Goal: Task Accomplishment & Management: Use online tool/utility

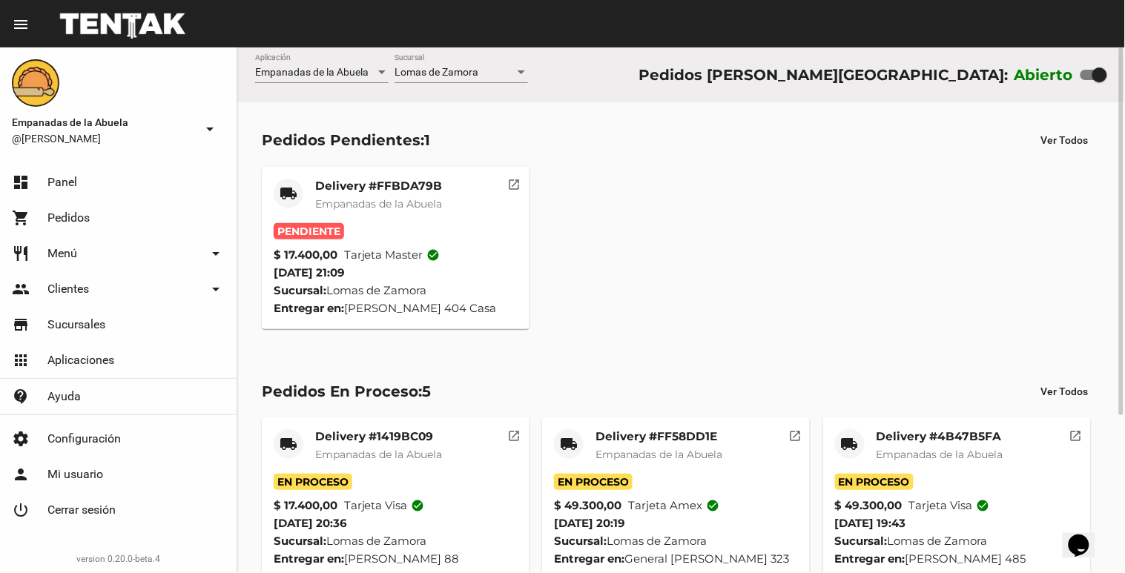
click at [351, 193] on mat-card-title "Delivery #FFBDA79B" at bounding box center [378, 186] width 127 height 15
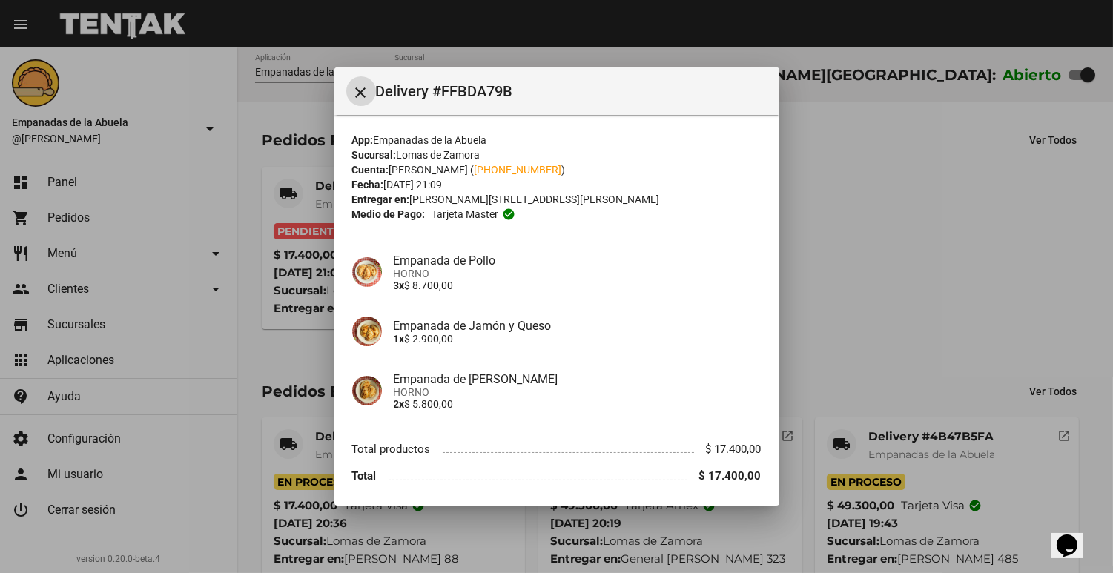
scroll to position [53, 0]
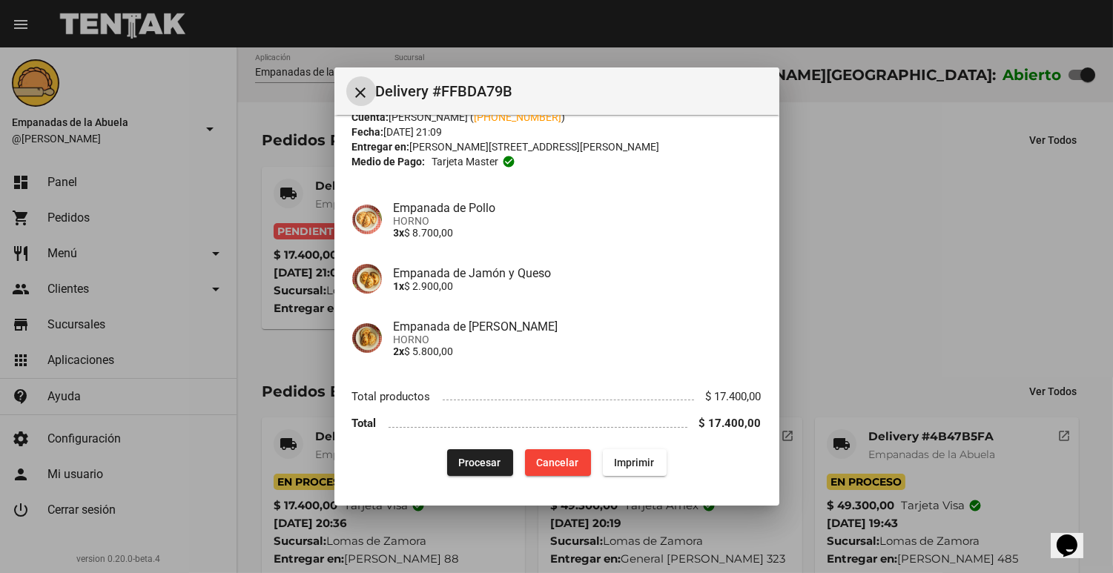
click at [478, 455] on button "Procesar" at bounding box center [480, 463] width 66 height 27
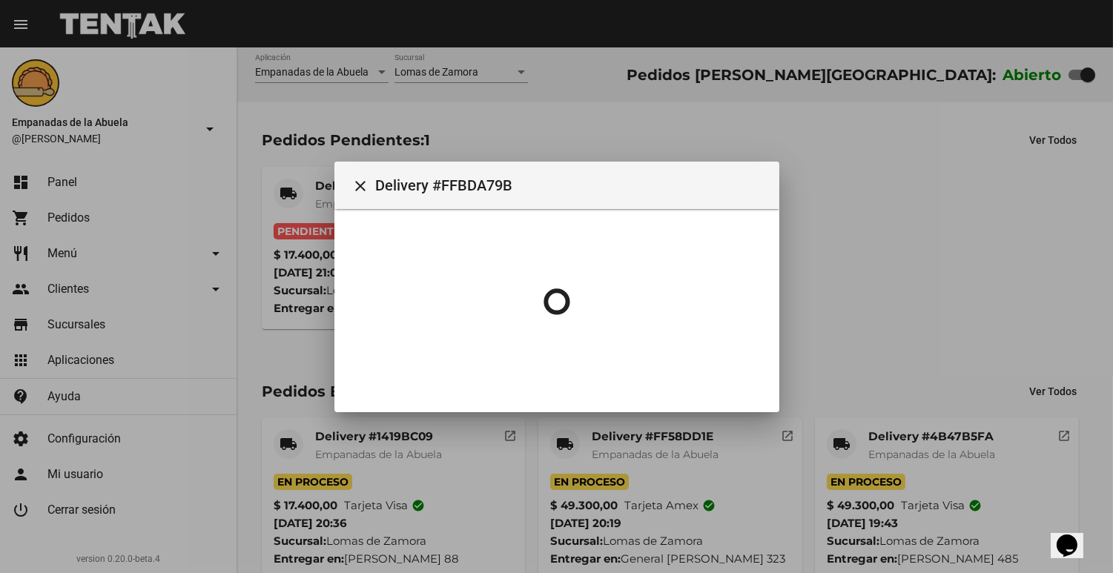
scroll to position [0, 0]
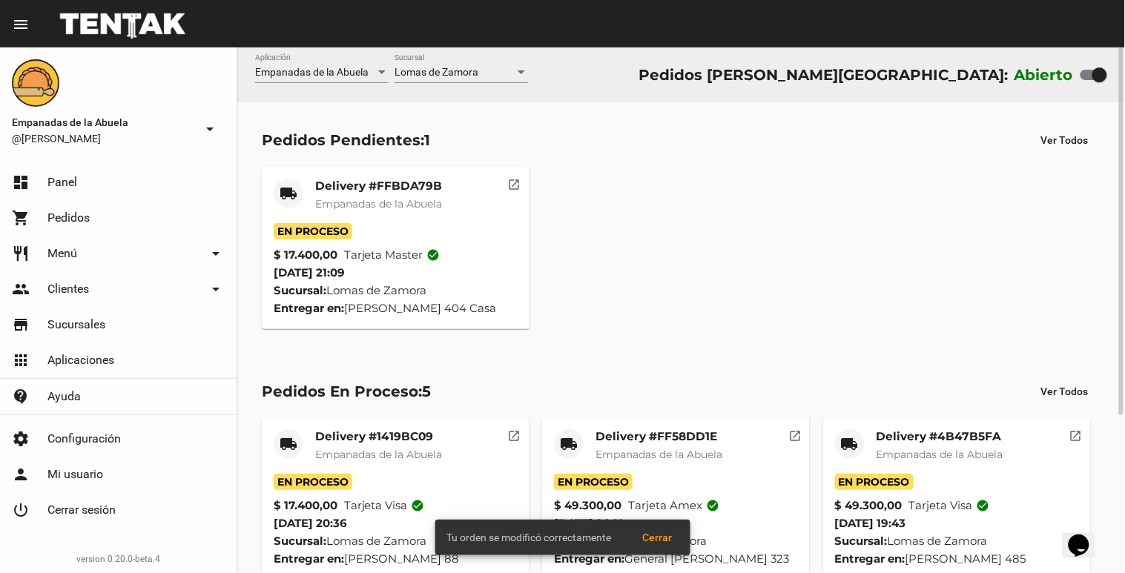
click at [323, 185] on mat-card-title "Delivery #FFBDA79B" at bounding box center [378, 186] width 127 height 15
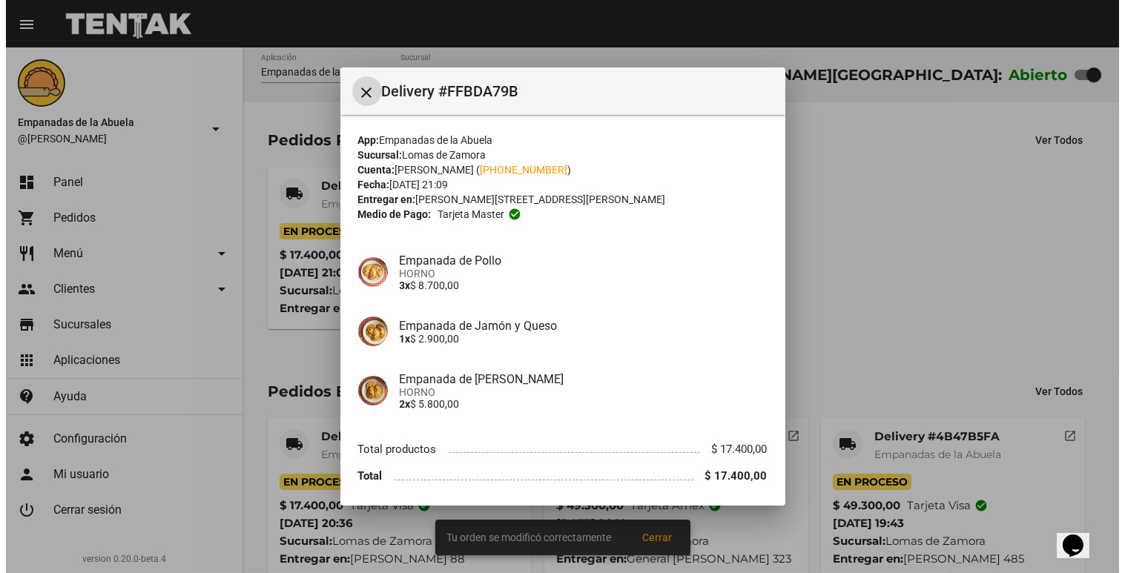
scroll to position [53, 0]
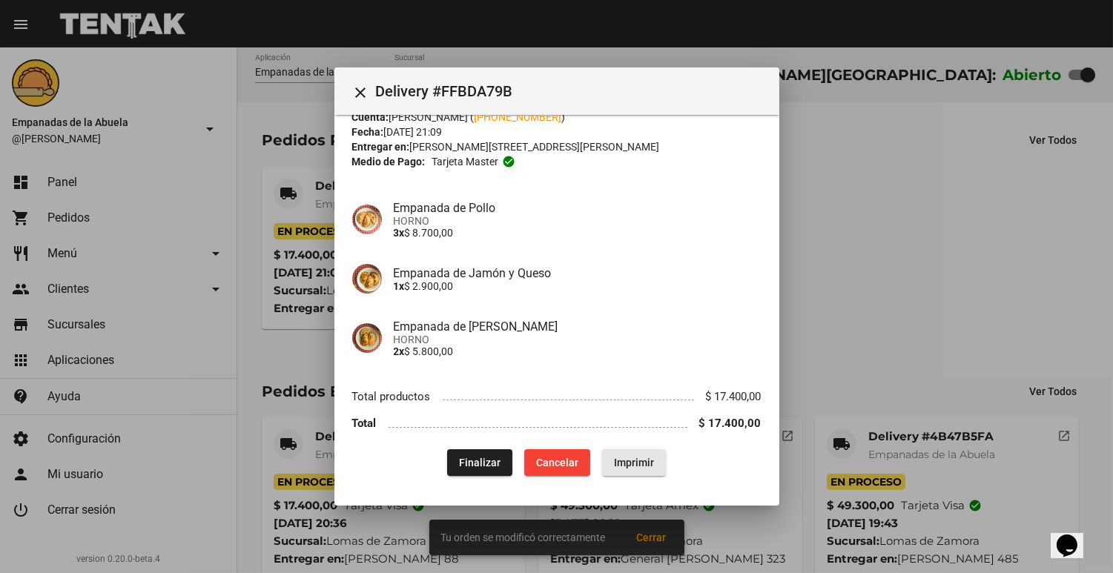
click at [642, 464] on span "Imprimir" at bounding box center [634, 463] width 40 height 12
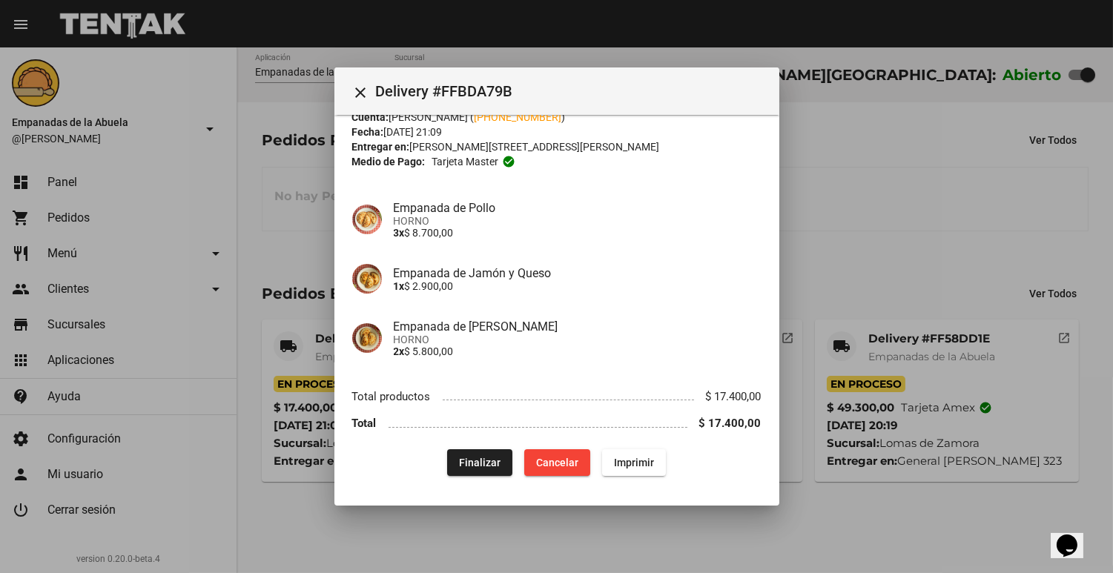
click at [924, 248] on div at bounding box center [556, 286] width 1113 height 573
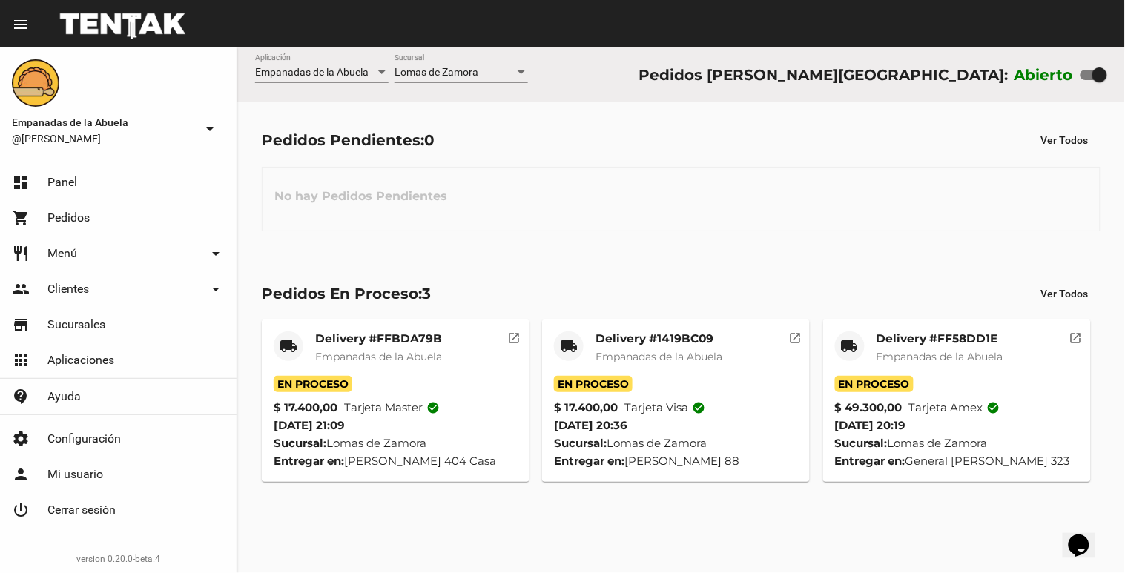
click at [875, 188] on div "No hay Pedidos Pendientes" at bounding box center [681, 199] width 839 height 65
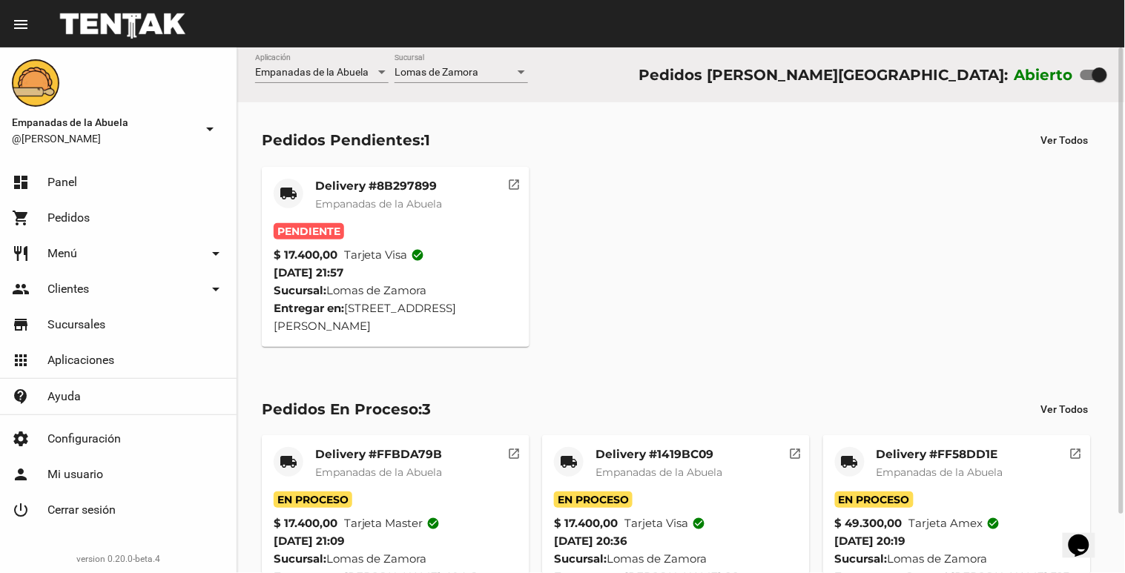
click at [418, 194] on div "Delivery #8B297899 Empanadas de la Abuela" at bounding box center [378, 201] width 127 height 45
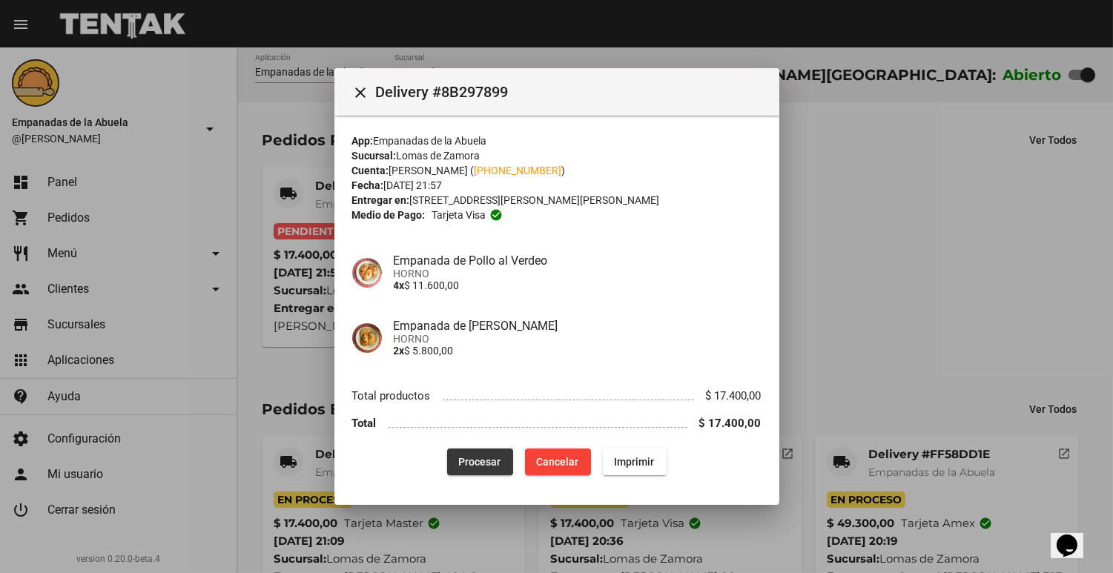
click at [470, 475] on button "Procesar" at bounding box center [480, 462] width 66 height 27
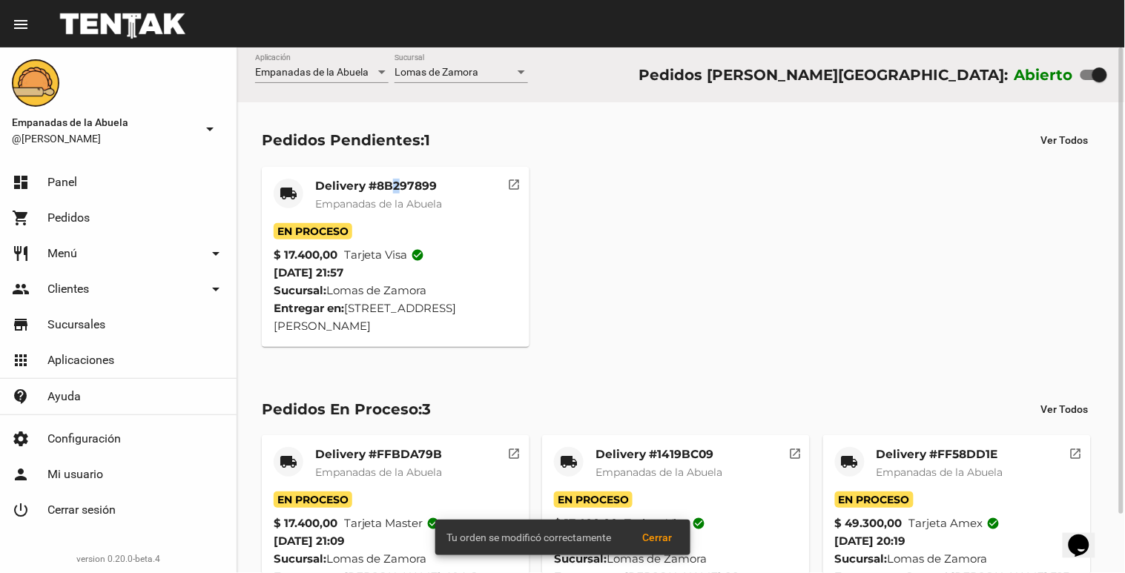
click at [395, 191] on mat-card-title "Delivery #8B297899" at bounding box center [378, 186] width 127 height 15
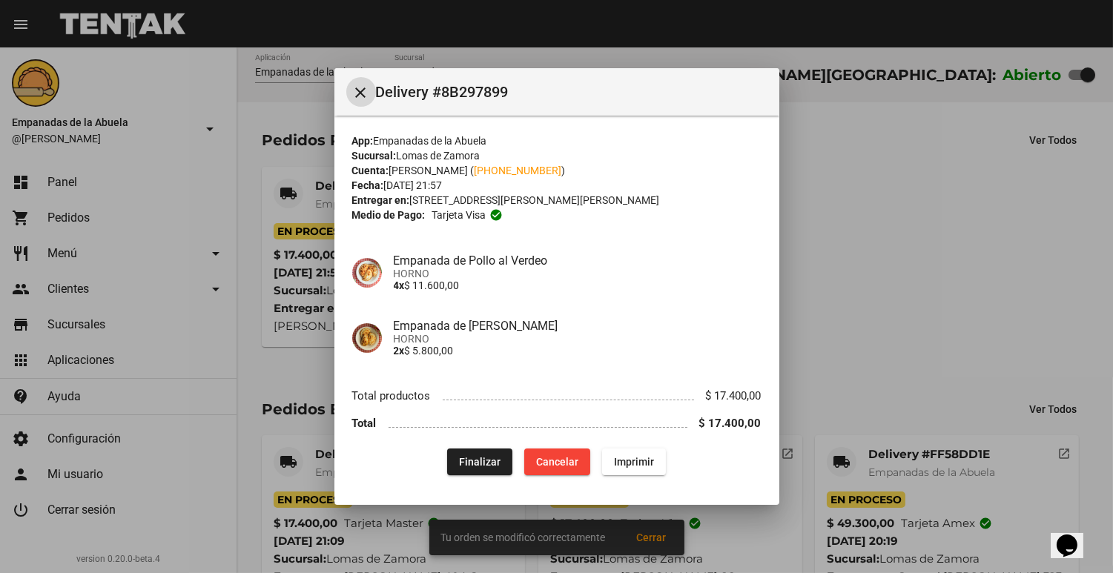
click at [628, 438] on div "App: Empanadas de la Abuela Sucursal: [PERSON_NAME] Cuenta: [PERSON_NAME] ( [PH…" at bounding box center [556, 305] width 409 height 343
click at [632, 449] on button "Imprimir" at bounding box center [634, 462] width 64 height 27
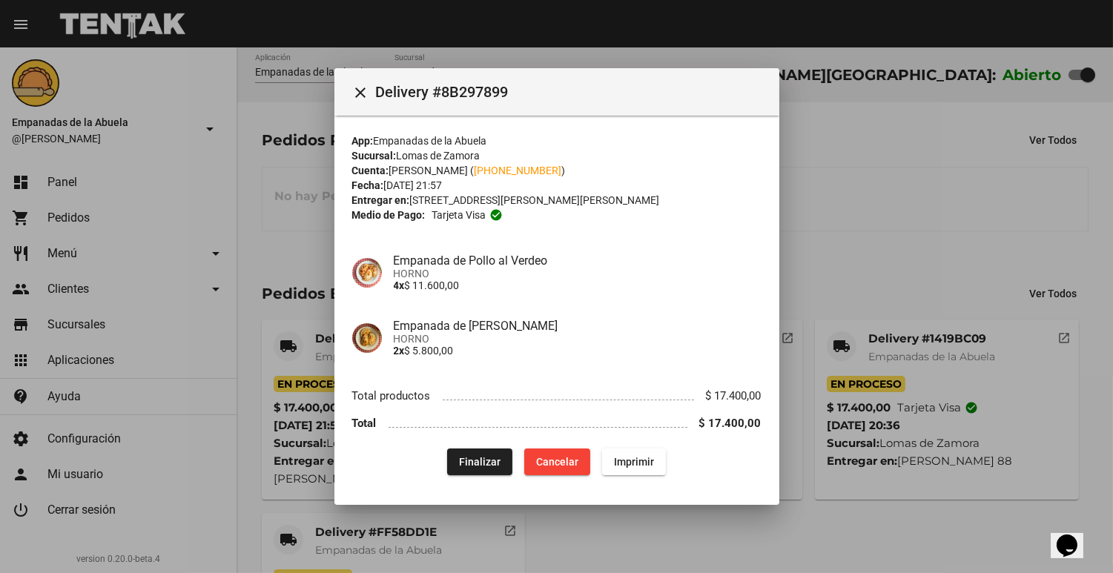
click at [889, 286] on div at bounding box center [556, 286] width 1113 height 573
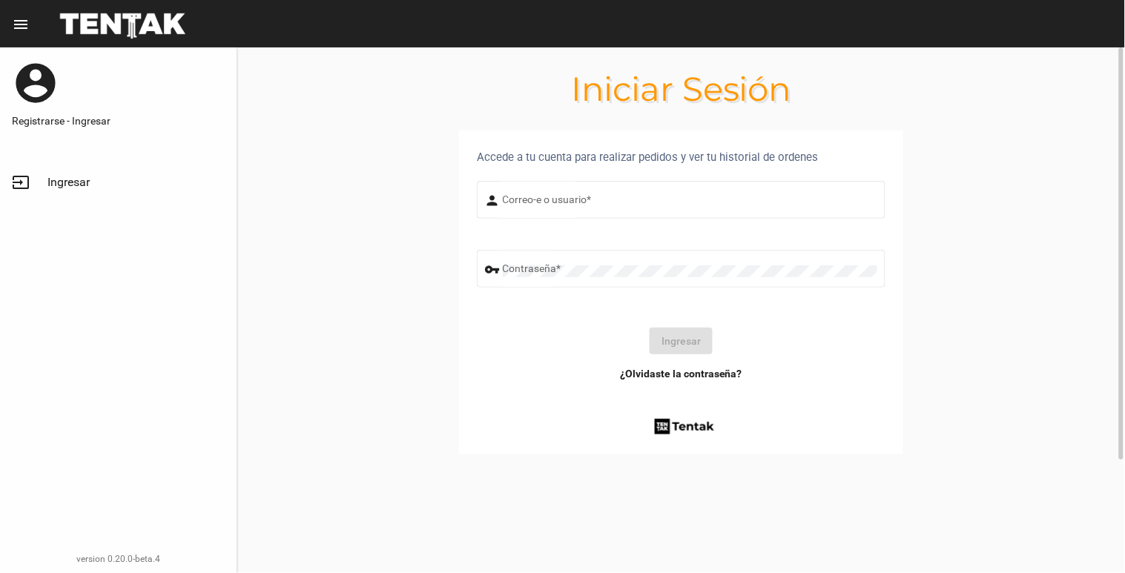
type input "[EMAIL_ADDRESS][DOMAIN_NAME]"
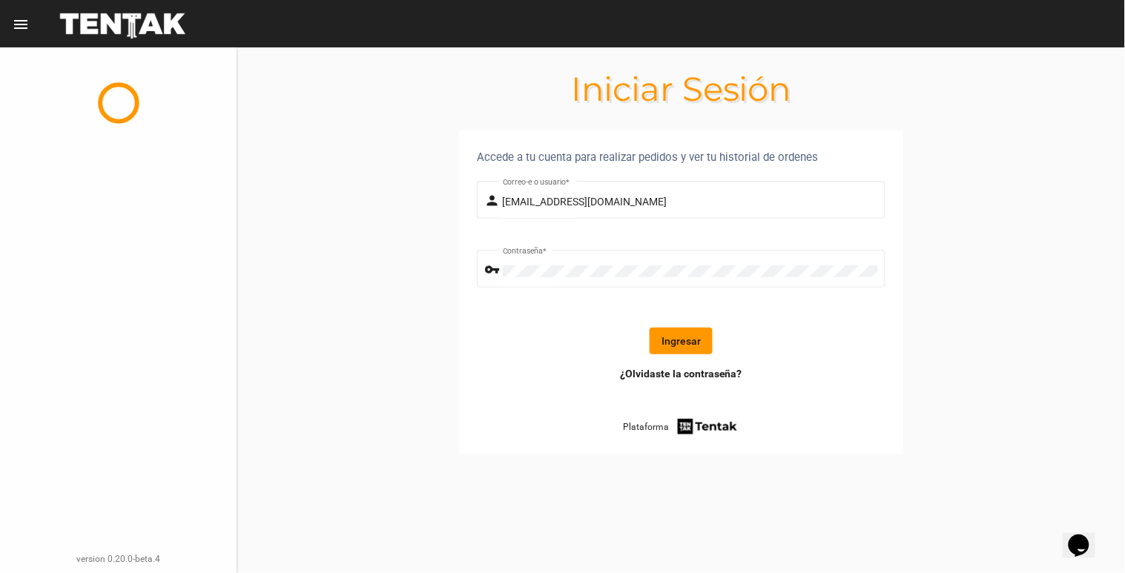
click at [708, 335] on button "Ingresar" at bounding box center [681, 341] width 63 height 27
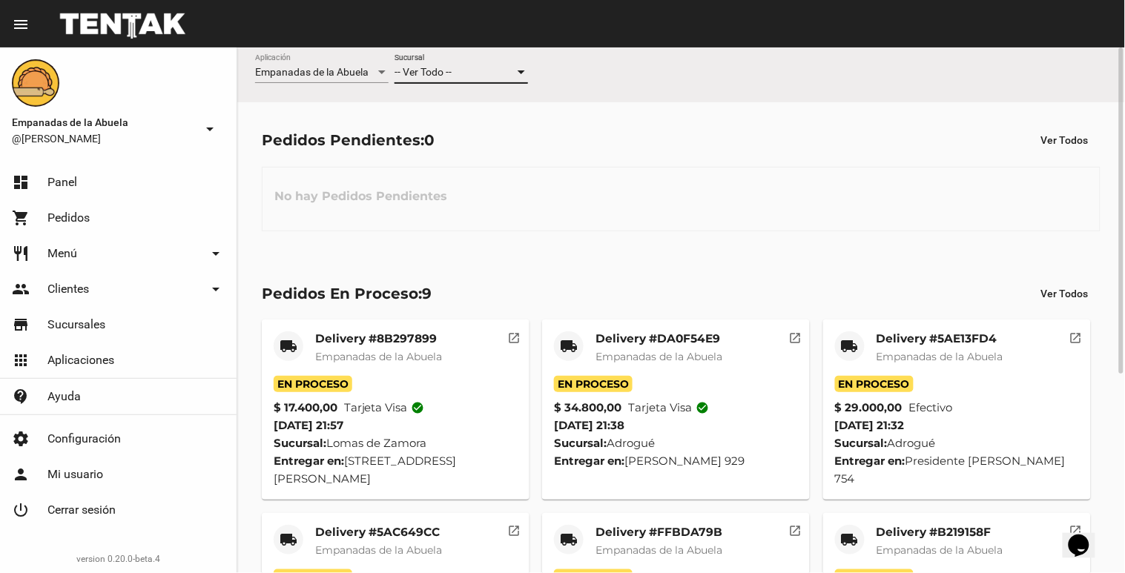
click at [522, 78] on div at bounding box center [521, 73] width 13 height 12
click at [510, 141] on span "Lomas de Zamora" at bounding box center [462, 134] width 134 height 31
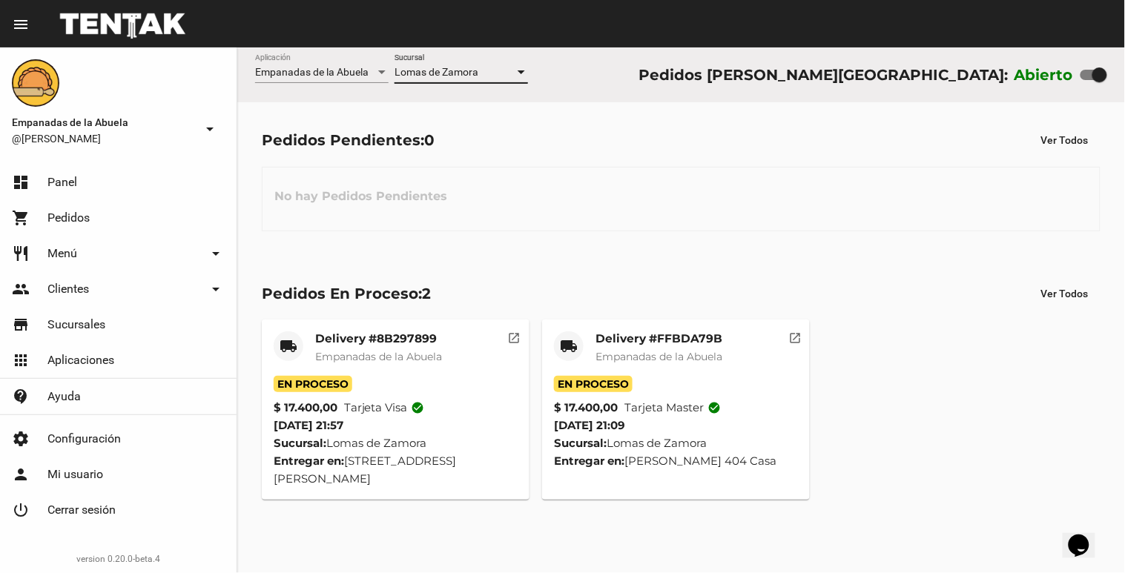
click at [1091, 82] on label at bounding box center [1094, 75] width 27 height 18
click at [1088, 81] on input "checkbox" at bounding box center [1087, 80] width 1 height 1
checkbox input "false"
